Goal: Task Accomplishment & Management: Use online tool/utility

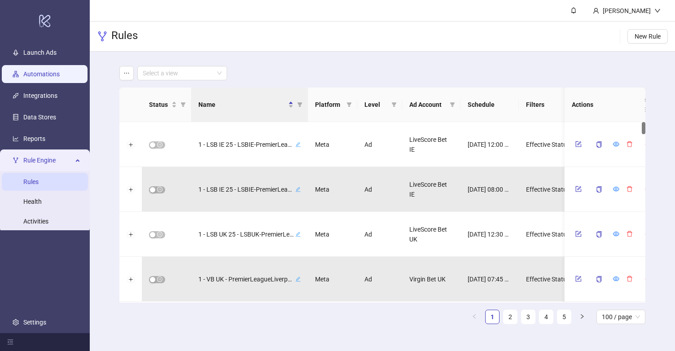
click at [40, 72] on link "Automations" at bounding box center [41, 73] width 36 height 7
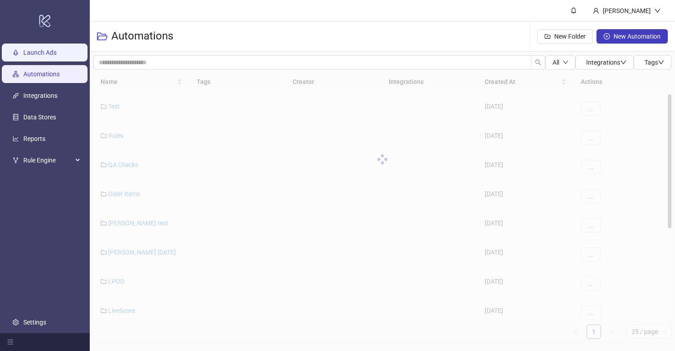
click at [49, 49] on link "Launch Ads" at bounding box center [39, 52] width 33 height 7
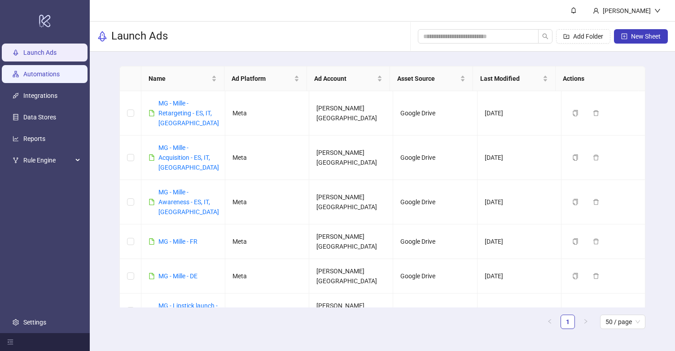
click at [34, 78] on link "Automations" at bounding box center [41, 73] width 36 height 7
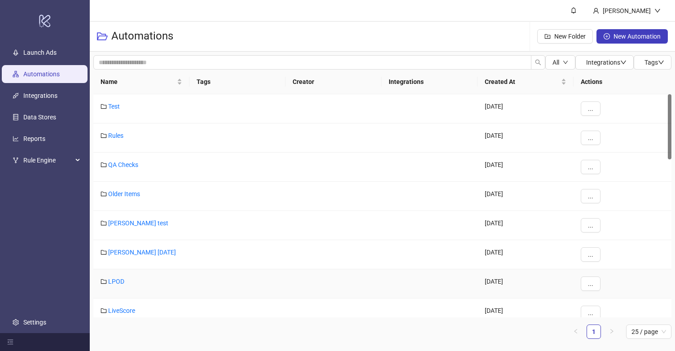
scroll to position [32, 0]
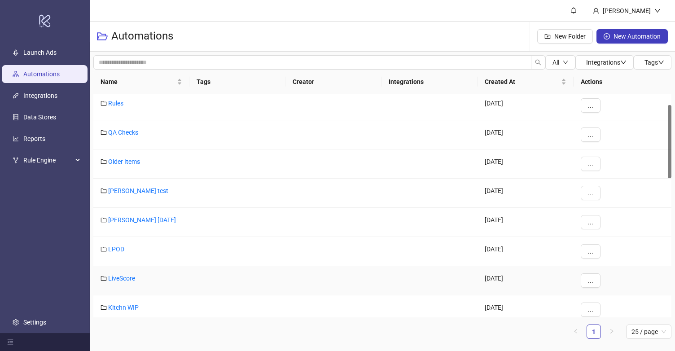
click at [126, 275] on link "LiveScore" at bounding box center [121, 278] width 27 height 7
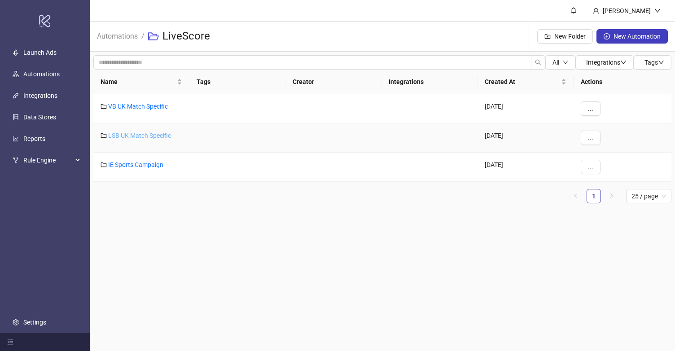
click at [147, 135] on link "LSB UK Match Specific" at bounding box center [139, 135] width 63 height 7
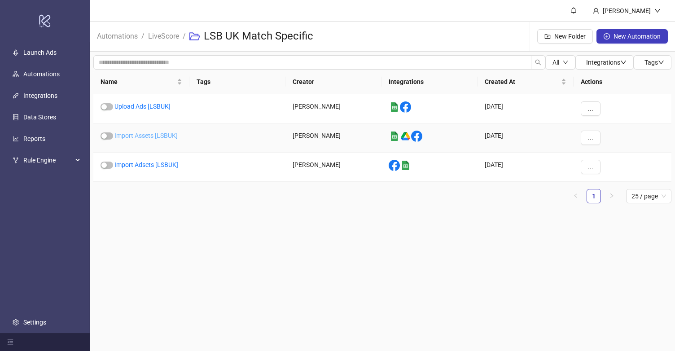
click at [145, 134] on link "Import Assets [LSBUK]" at bounding box center [145, 135] width 63 height 7
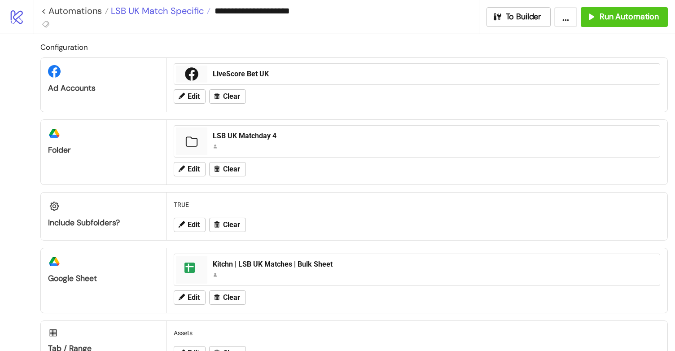
click at [178, 8] on span "LSB UK Match Specific" at bounding box center [156, 11] width 95 height 12
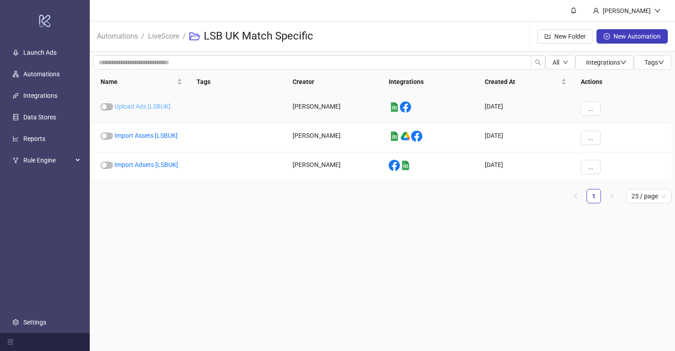
click at [133, 106] on link "Upload Ads [LSBUK]" at bounding box center [142, 106] width 56 height 7
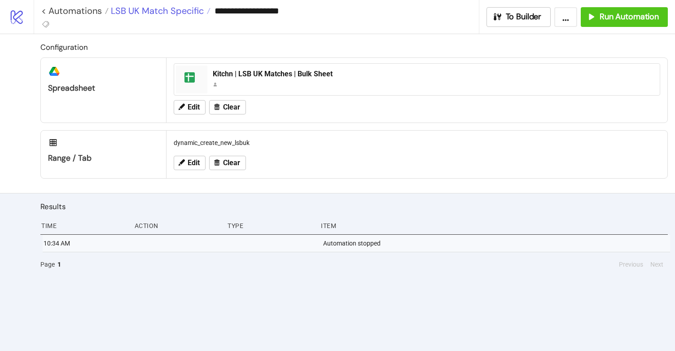
click at [153, 9] on span "LSB UK Match Specific" at bounding box center [156, 11] width 95 height 12
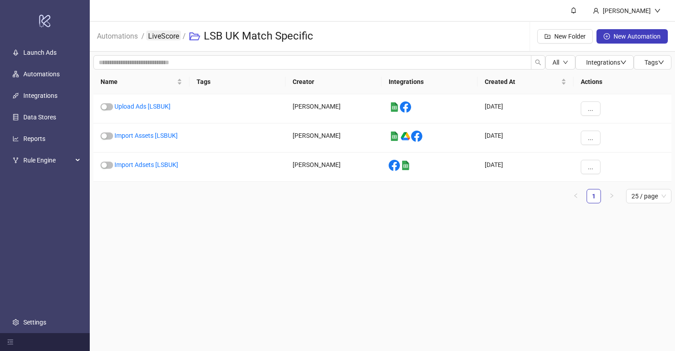
click at [171, 36] on link "LiveScore" at bounding box center [163, 36] width 35 height 10
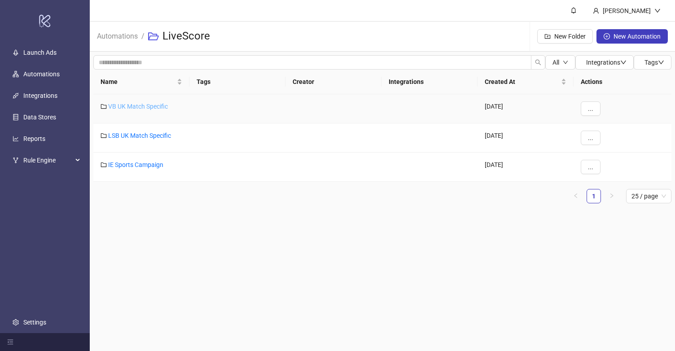
click at [156, 105] on link "VB UK Match Specific" at bounding box center [138, 106] width 60 height 7
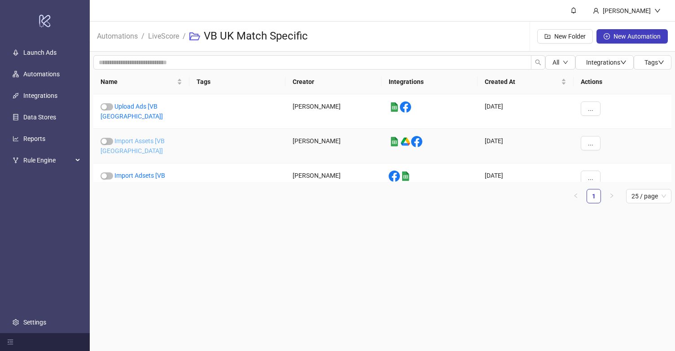
click at [156, 137] on link "Import Assets [VB [GEOGRAPHIC_DATA]]" at bounding box center [133, 145] width 64 height 17
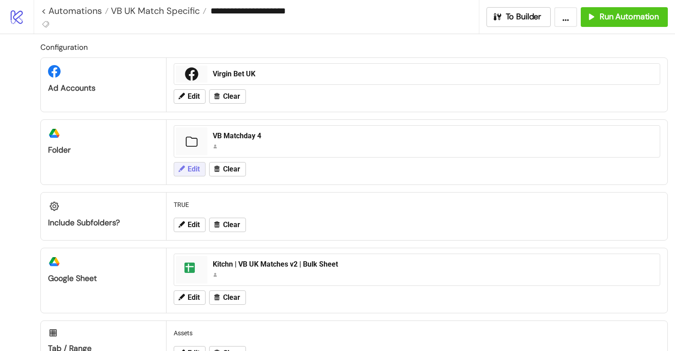
click at [196, 167] on span "Edit" at bounding box center [194, 169] width 12 height 8
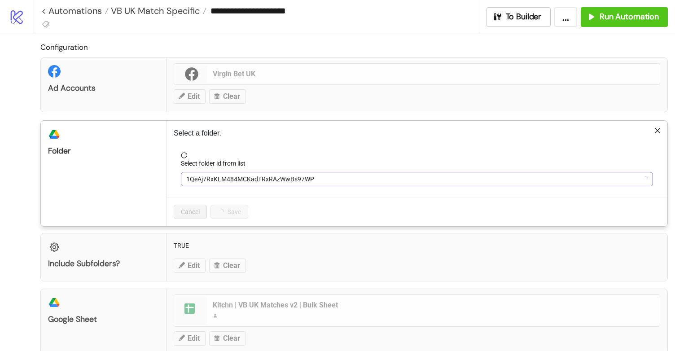
click at [210, 179] on span "1QeAj7RxKLM484MCKadTRxRAzWwBs97WP" at bounding box center [416, 178] width 461 height 13
click at [143, 153] on div "**********" at bounding box center [337, 175] width 675 height 351
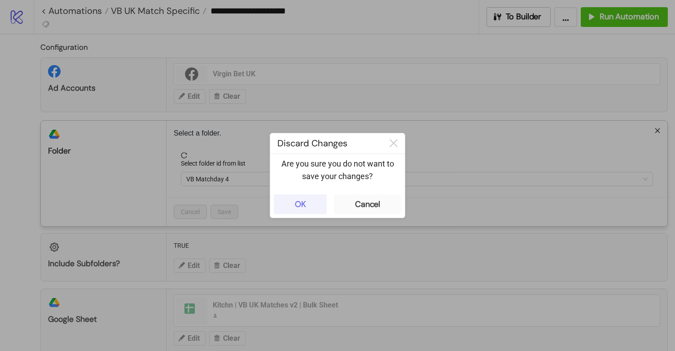
click at [301, 200] on div "OK" at bounding box center [300, 204] width 11 height 10
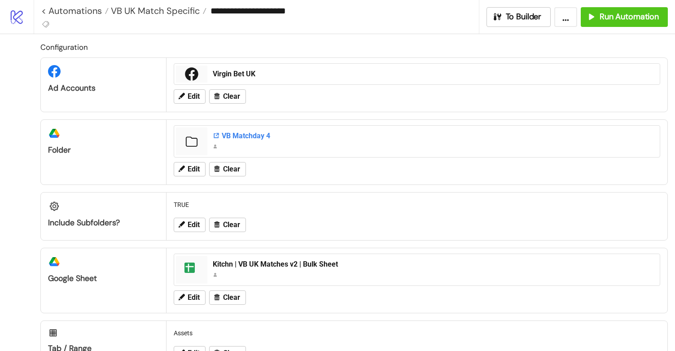
click at [245, 134] on div "VB Matchday 4" at bounding box center [434, 136] width 442 height 10
click at [196, 165] on span "Edit" at bounding box center [194, 169] width 12 height 8
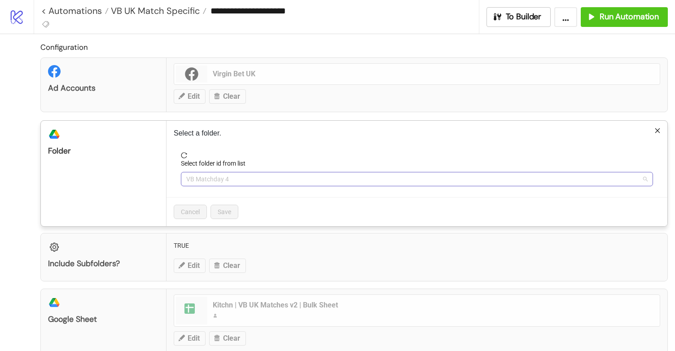
click at [226, 179] on span "VB Matchday 4" at bounding box center [416, 178] width 461 height 13
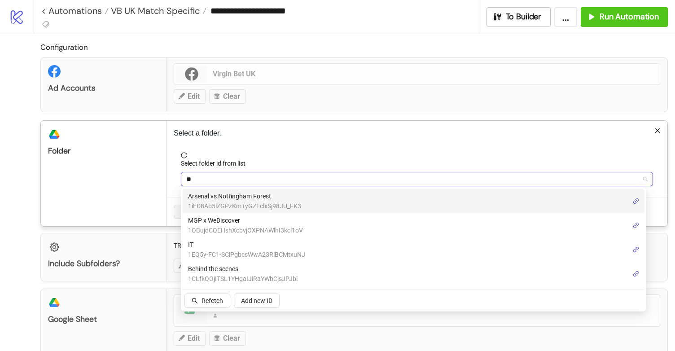
type input "*"
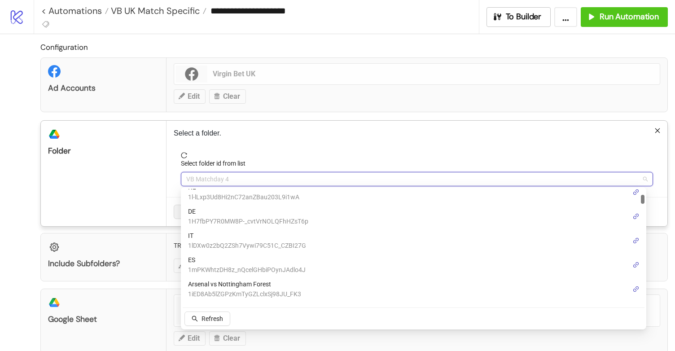
scroll to position [178, 0]
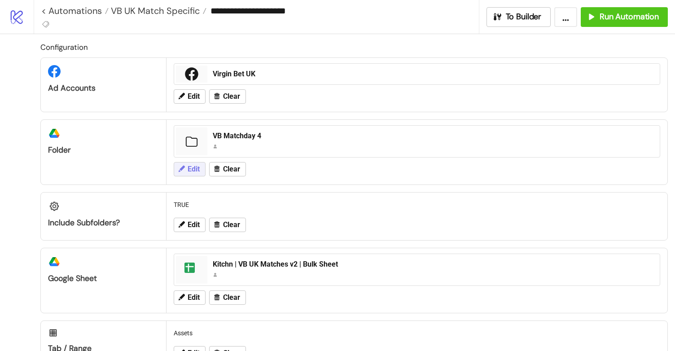
click at [194, 168] on span "Edit" at bounding box center [194, 169] width 12 height 8
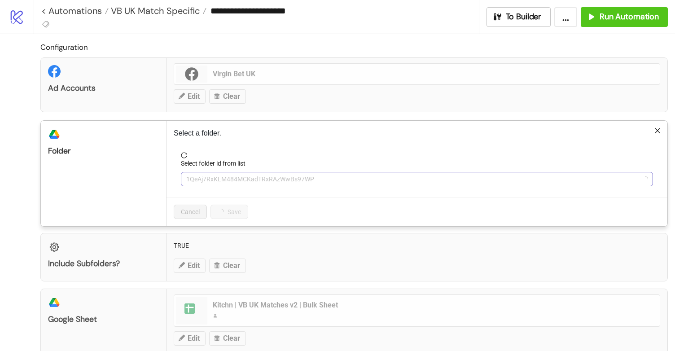
click at [218, 178] on span "1QeAj7RxKLM484MCKadTRxRAzWwBs97WP" at bounding box center [416, 178] width 461 height 13
click at [225, 177] on span "VB Matchday 4" at bounding box center [416, 178] width 461 height 13
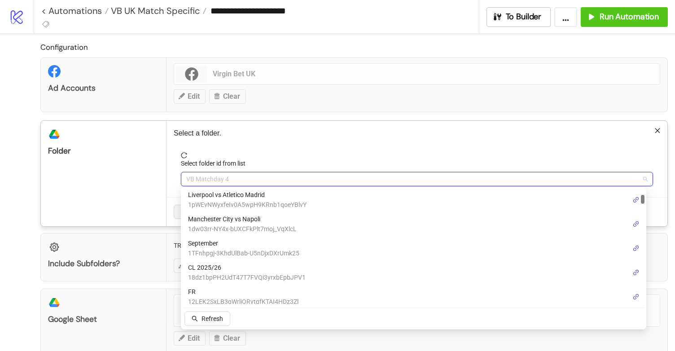
scroll to position [78, 0]
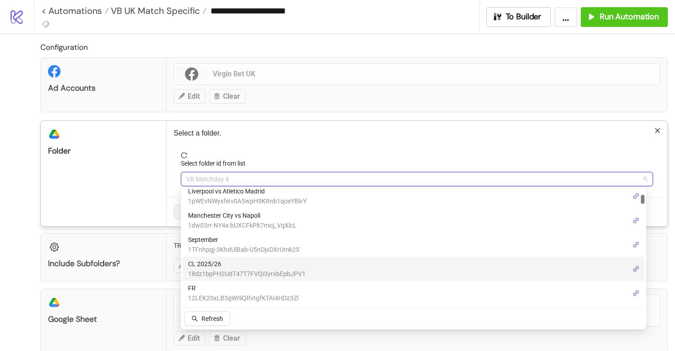
click at [257, 269] on span "18dz1bpPH2UdT47T7FVQi3yrxbEpbJPV1" at bounding box center [247, 274] width 118 height 10
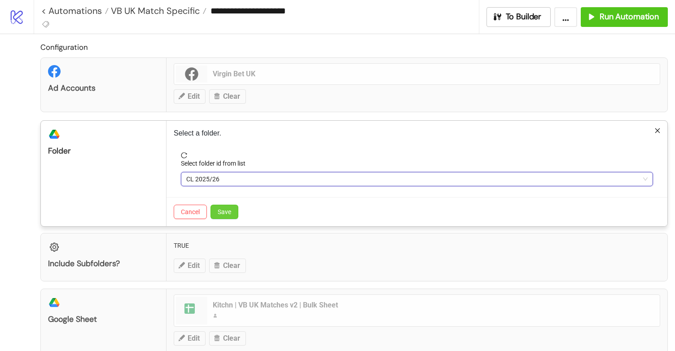
click at [223, 209] on span "Save" at bounding box center [224, 211] width 13 height 7
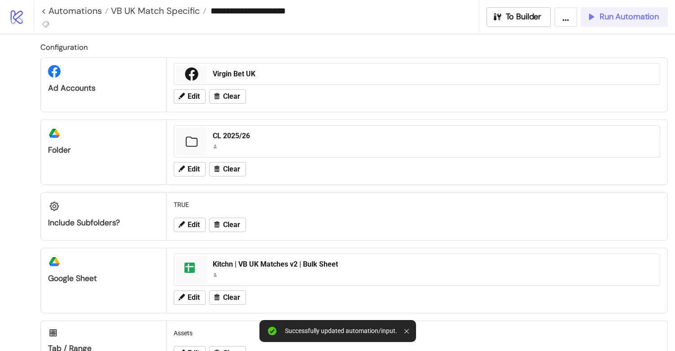
click at [621, 13] on span "Run Automation" at bounding box center [628, 17] width 59 height 10
